Goal: Information Seeking & Learning: Find contact information

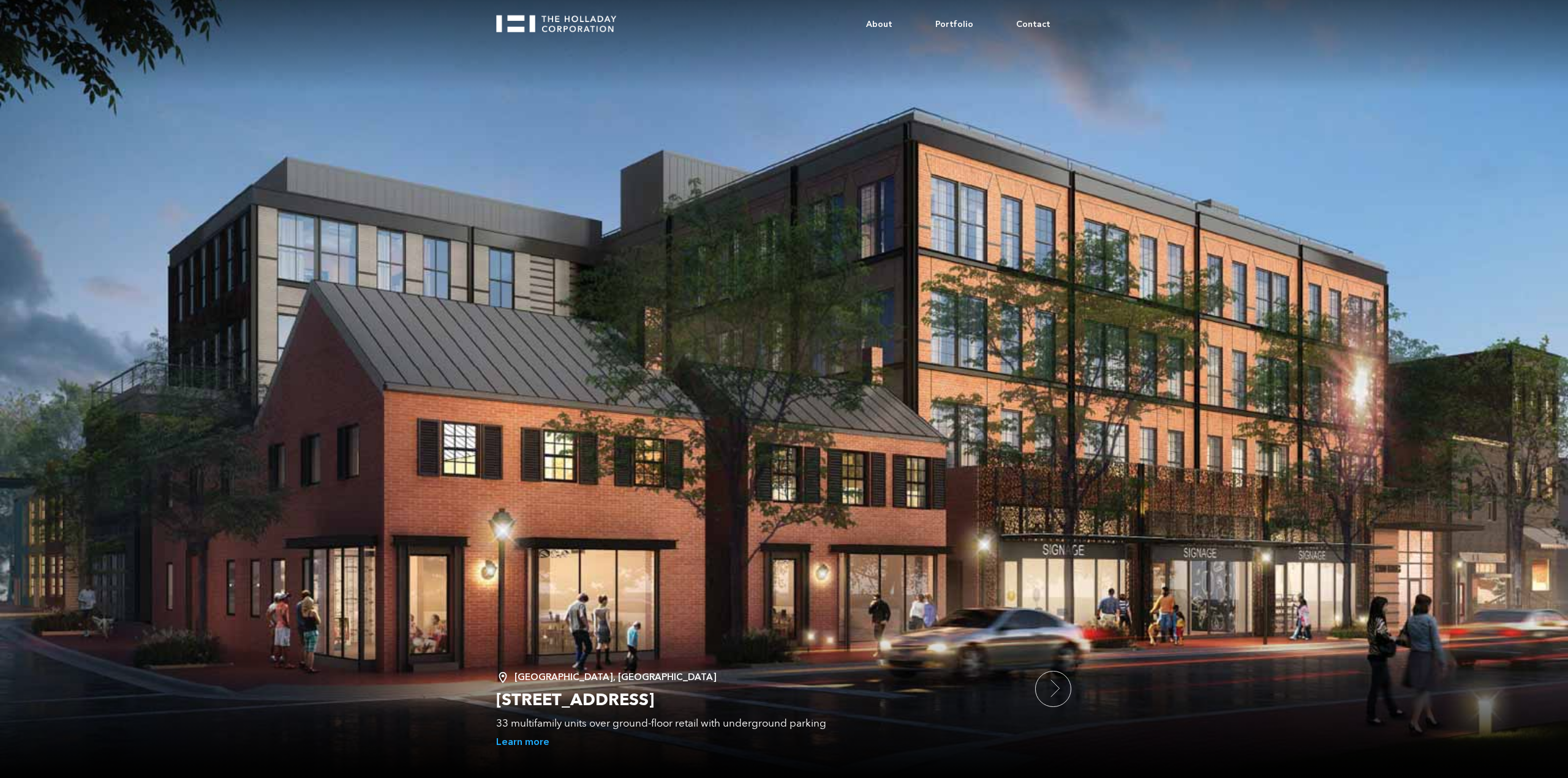
click at [1567, 203] on body "About Portfolio Contact Alexandria, VA 1300 King Street 33 multifamily units ov…" at bounding box center [784, 389] width 1568 height 778
click at [1038, 22] on link "Contact" at bounding box center [1033, 25] width 77 height 37
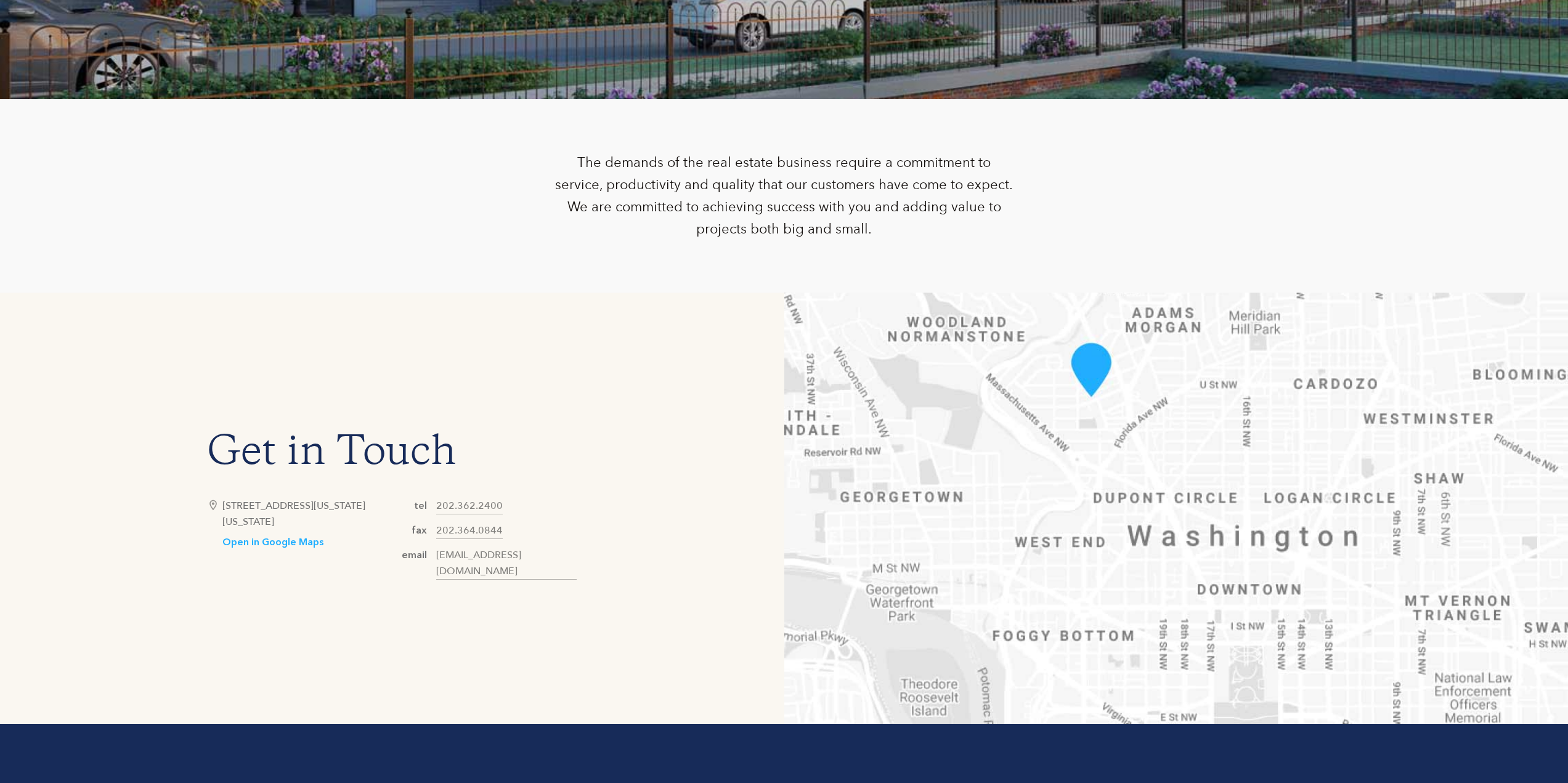
scroll to position [554, 0]
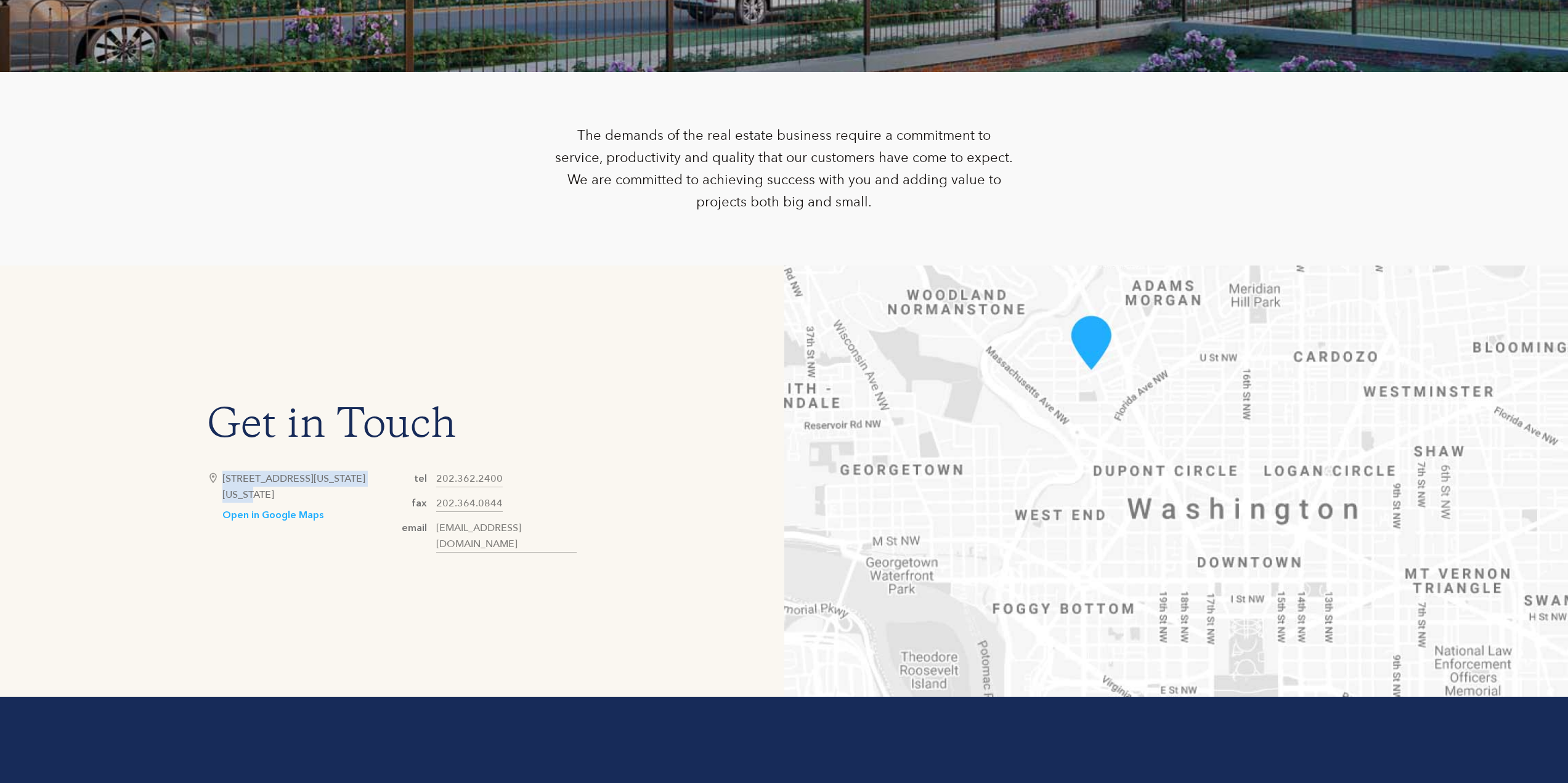
copy div "[STREET_ADDRESS][US_STATE]"
drag, startPoint x: 378, startPoint y: 485, endPoint x: 224, endPoint y: 483, distance: 154.0
click at [224, 483] on div "[STREET_ADDRESS][US_STATE][US_STATE]" at bounding box center [306, 487] width 169 height 32
drag, startPoint x: 345, startPoint y: 502, endPoint x: 300, endPoint y: 504, distance: 45.0
click at [300, 503] on div "[STREET_ADDRESS][US_STATE][US_STATE]" at bounding box center [306, 487] width 169 height 32
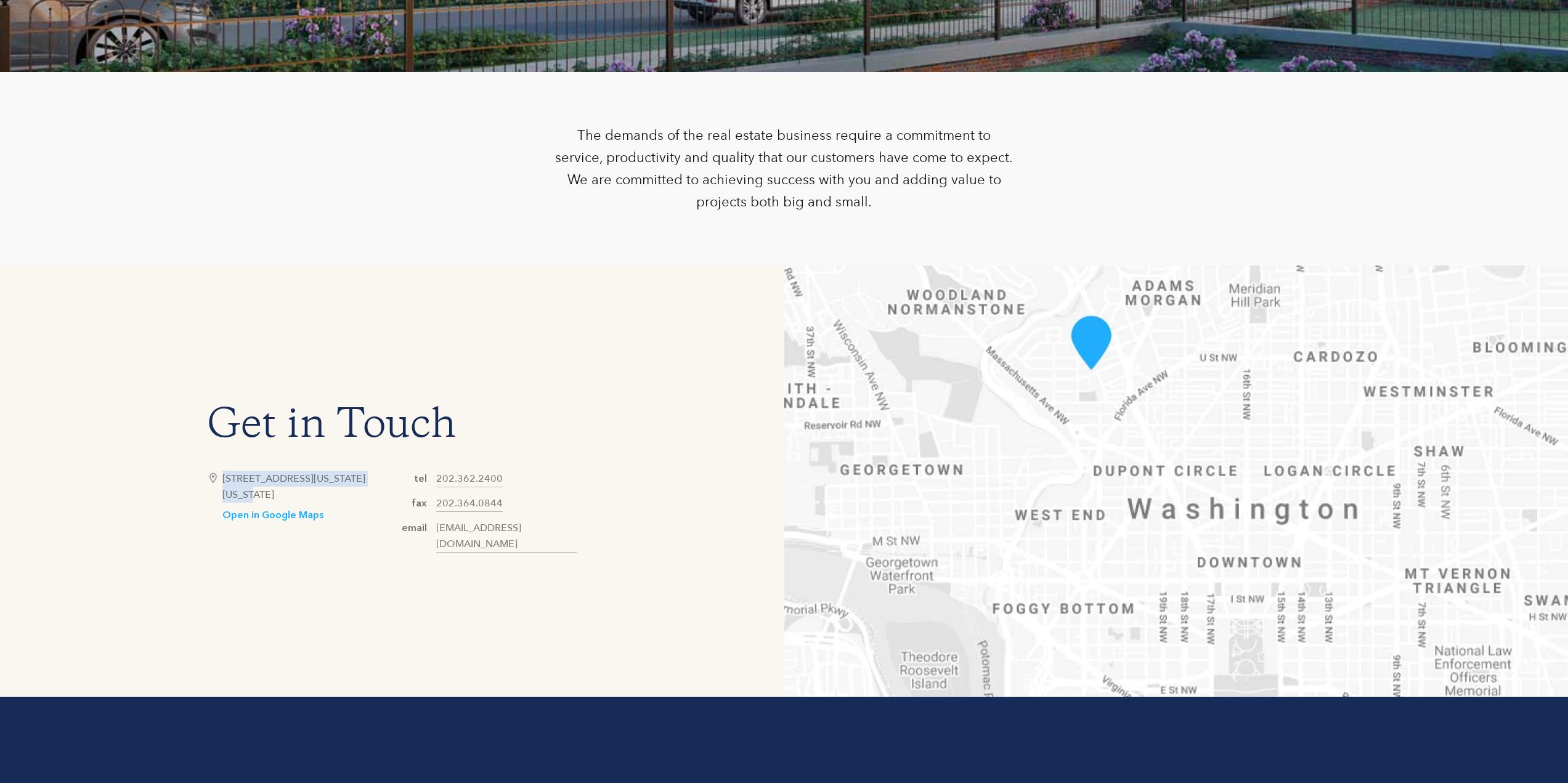
copy div "20016"
copy div "[US_STATE]"
drag, startPoint x: 226, startPoint y: 501, endPoint x: 275, endPoint y: 501, distance: 49.0
click at [275, 501] on div "[STREET_ADDRESS][US_STATE][US_STATE]" at bounding box center [306, 487] width 169 height 32
drag, startPoint x: 520, startPoint y: 487, endPoint x: 433, endPoint y: 489, distance: 87.0
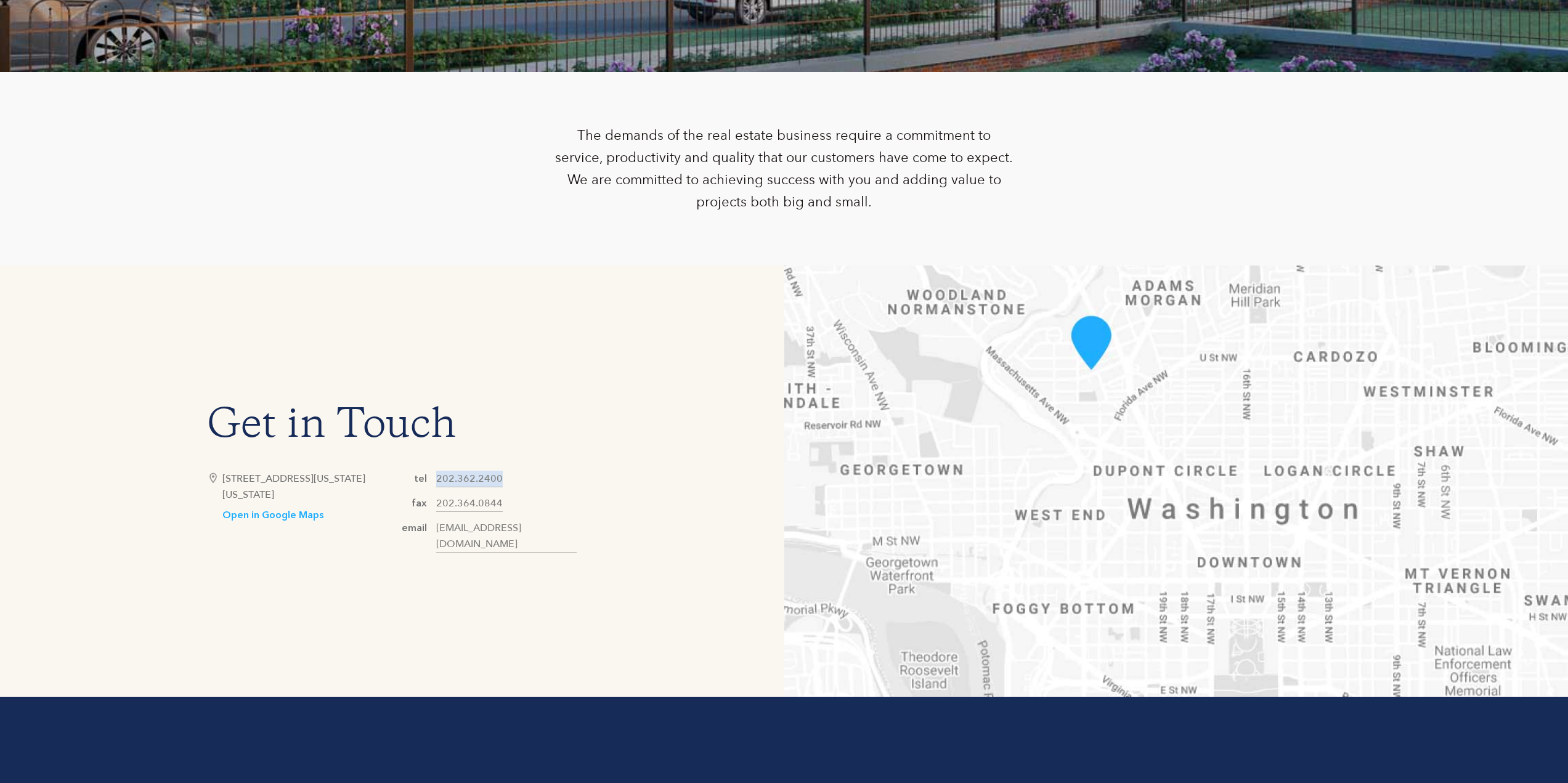
click at [433, 489] on div "tel [PHONE_NUMBER] fax [PHONE_NUMBER] email [EMAIL_ADDRESS][DOMAIN_NAME]" at bounding box center [484, 512] width 185 height 82
copy link "202.362.2400"
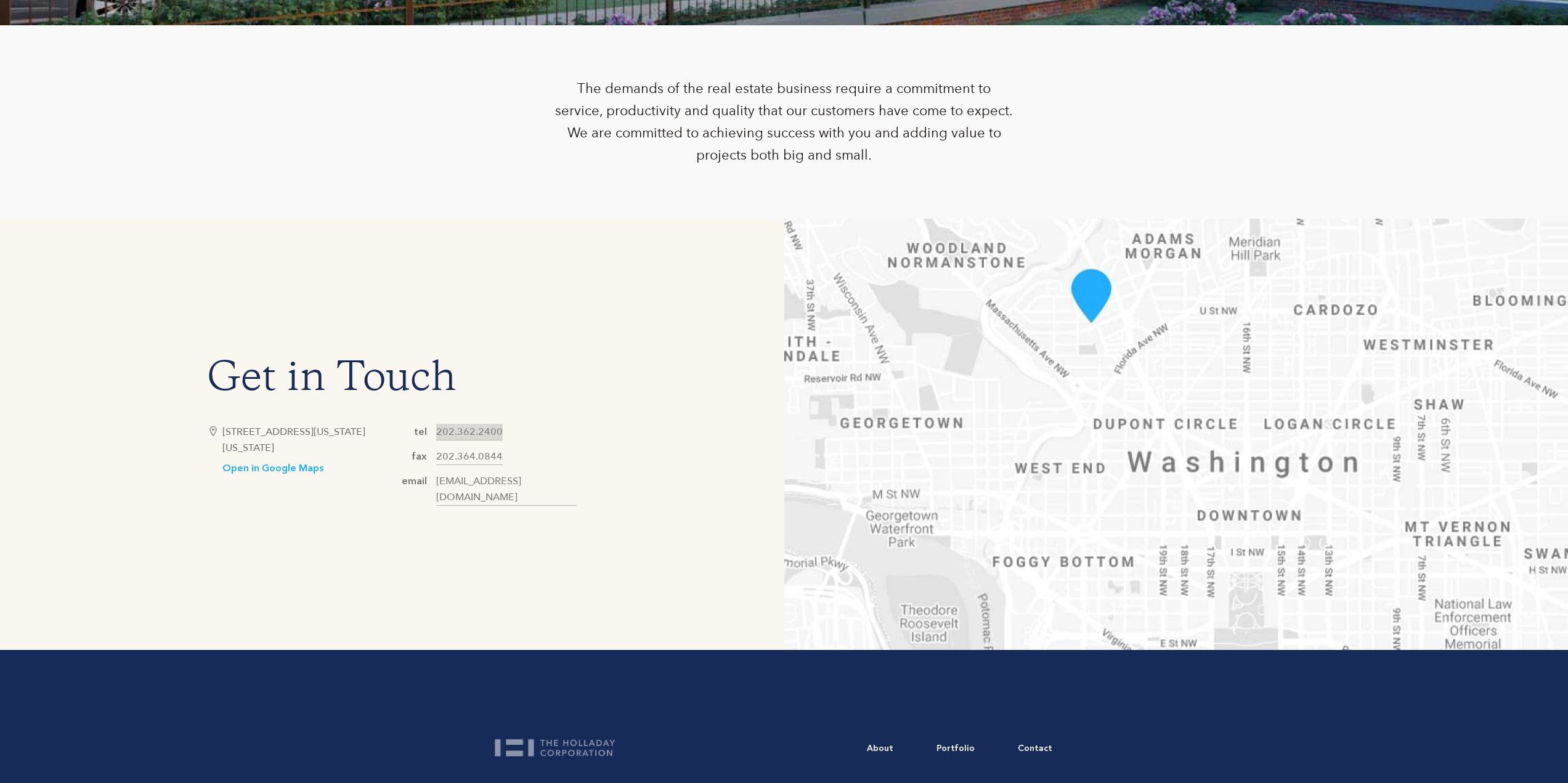
scroll to position [601, 0]
